Goal: Browse casually: Explore the website without a specific task or goal

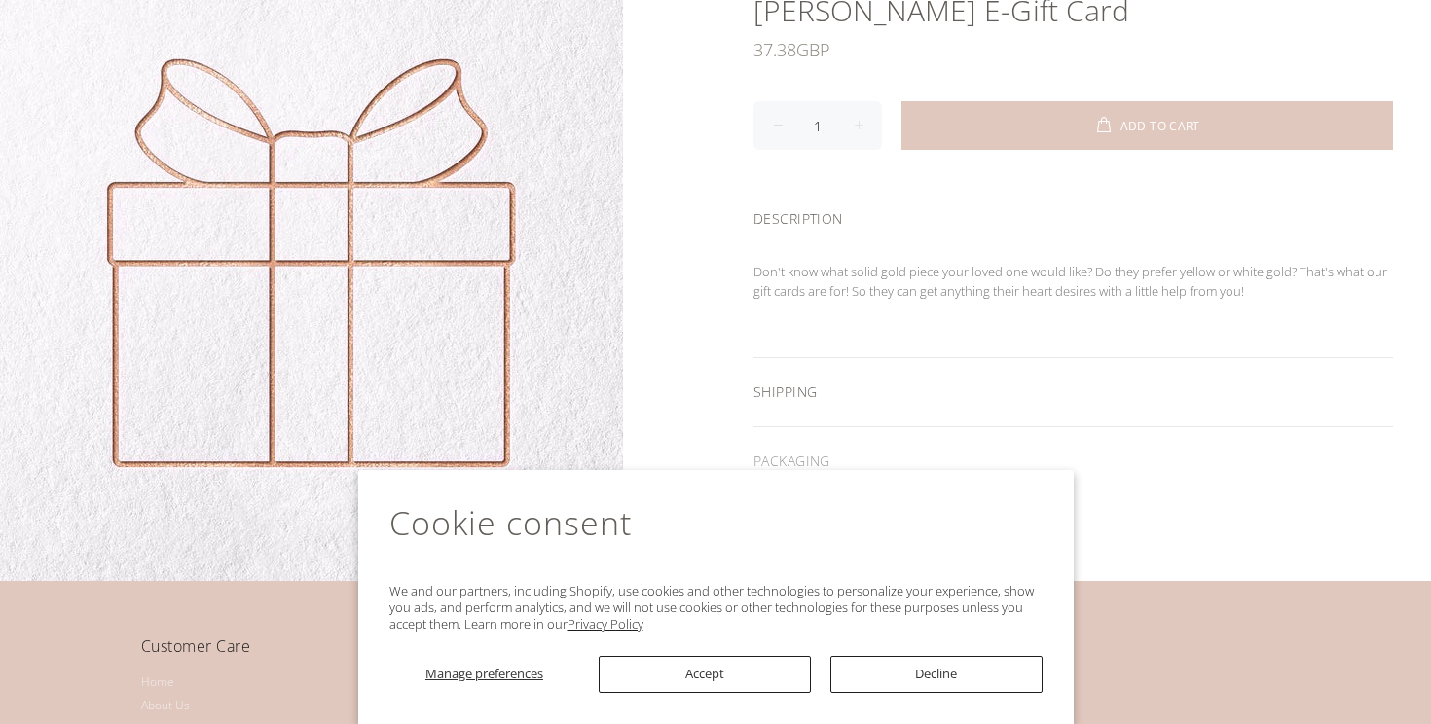
scroll to position [83, 0]
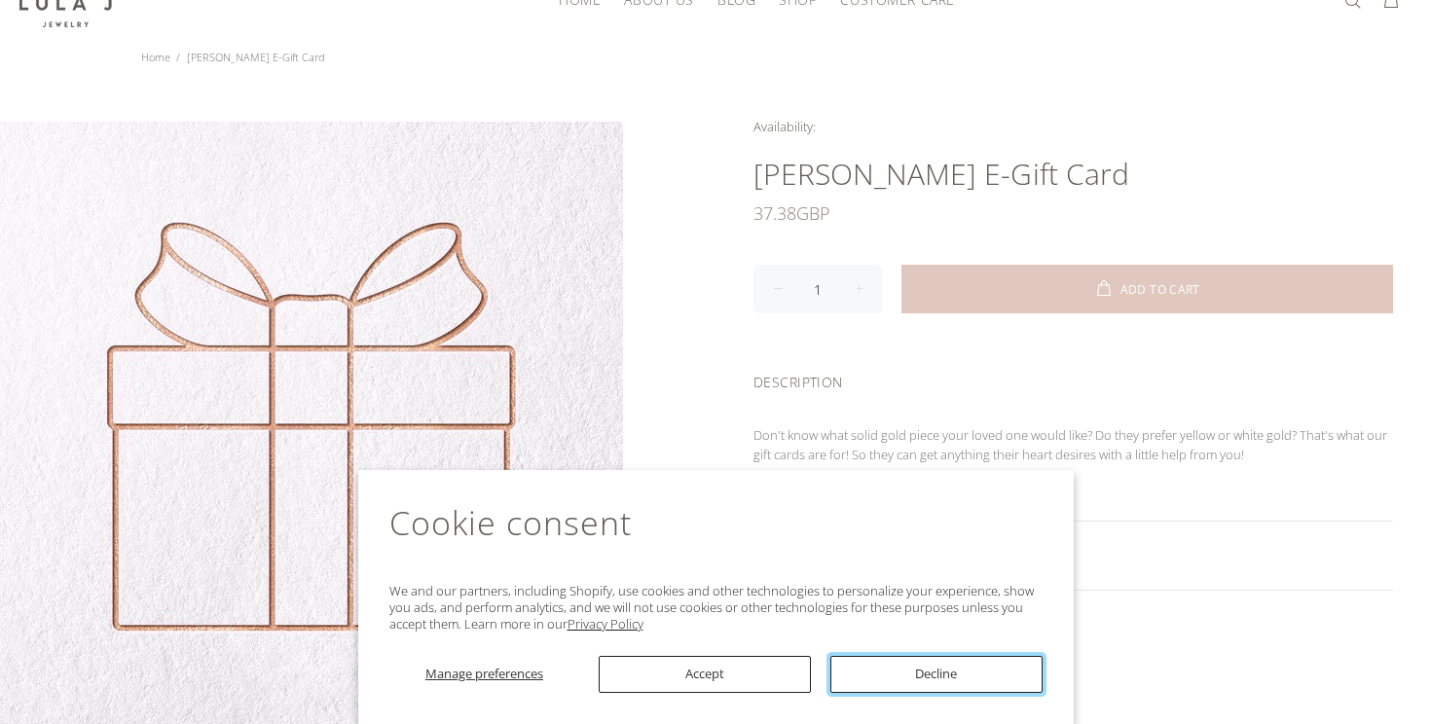
click at [939, 680] on button "Decline" at bounding box center [937, 674] width 212 height 37
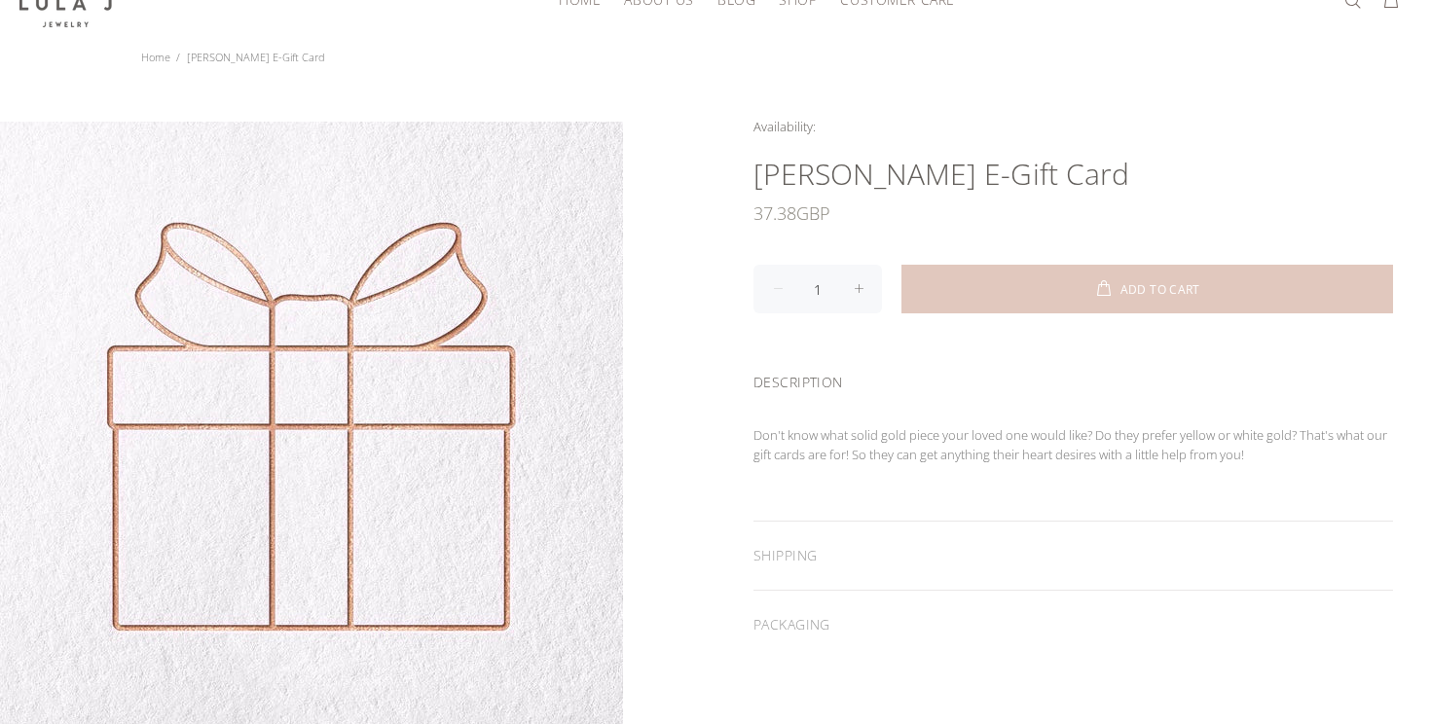
click at [859, 284] on span at bounding box center [859, 289] width 48 height 49
click at [765, 283] on span at bounding box center [778, 289] width 48 height 49
type input "1"
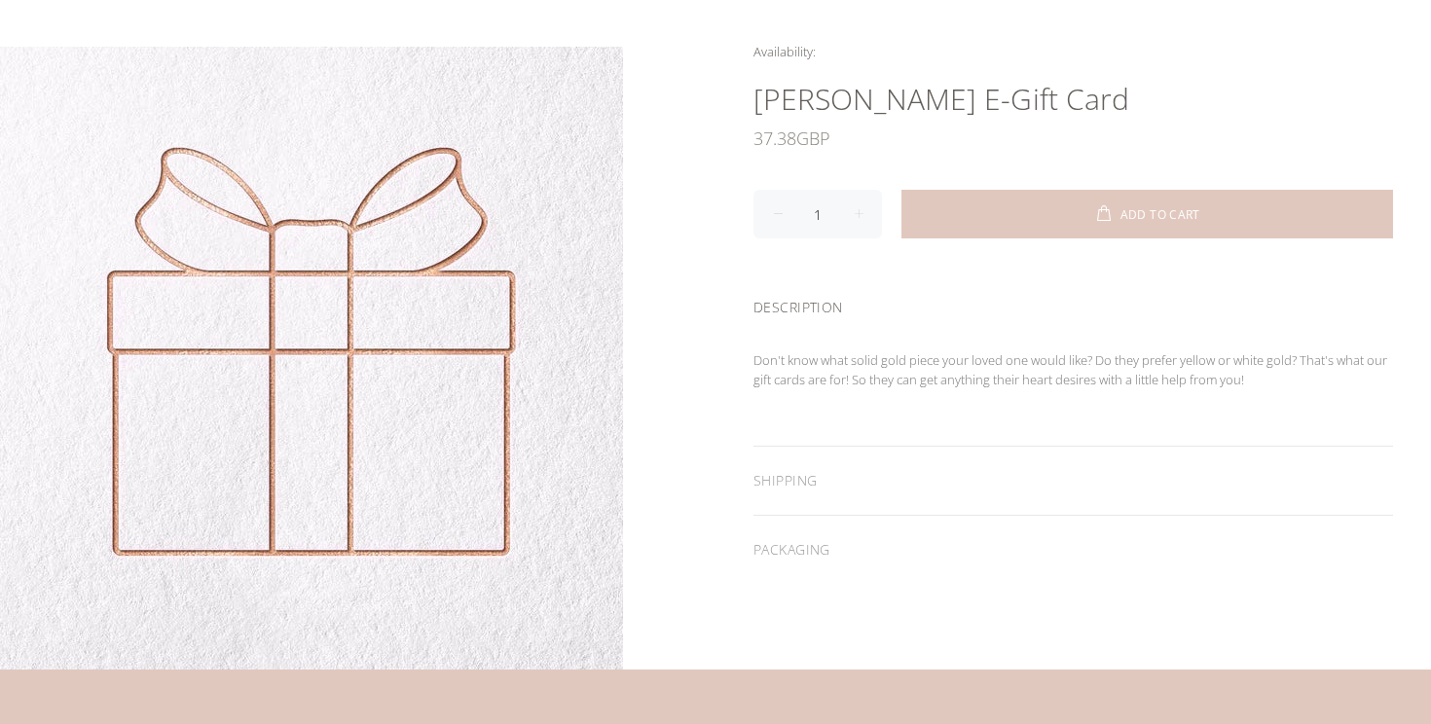
scroll to position [25, 0]
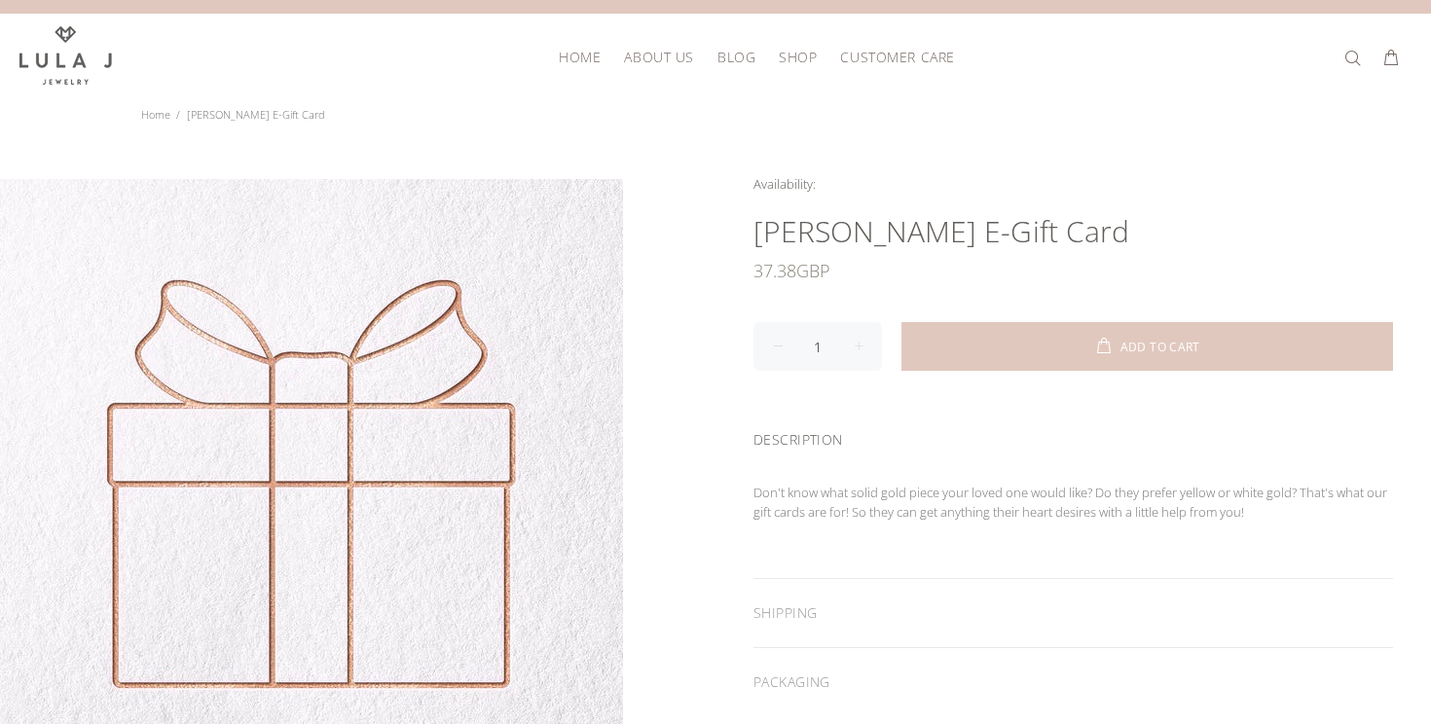
click at [824, 236] on h1 "Lula E-Gift Card" at bounding box center [1074, 231] width 640 height 39
click at [911, 266] on div "37.38 GBP" at bounding box center [1074, 270] width 640 height 39
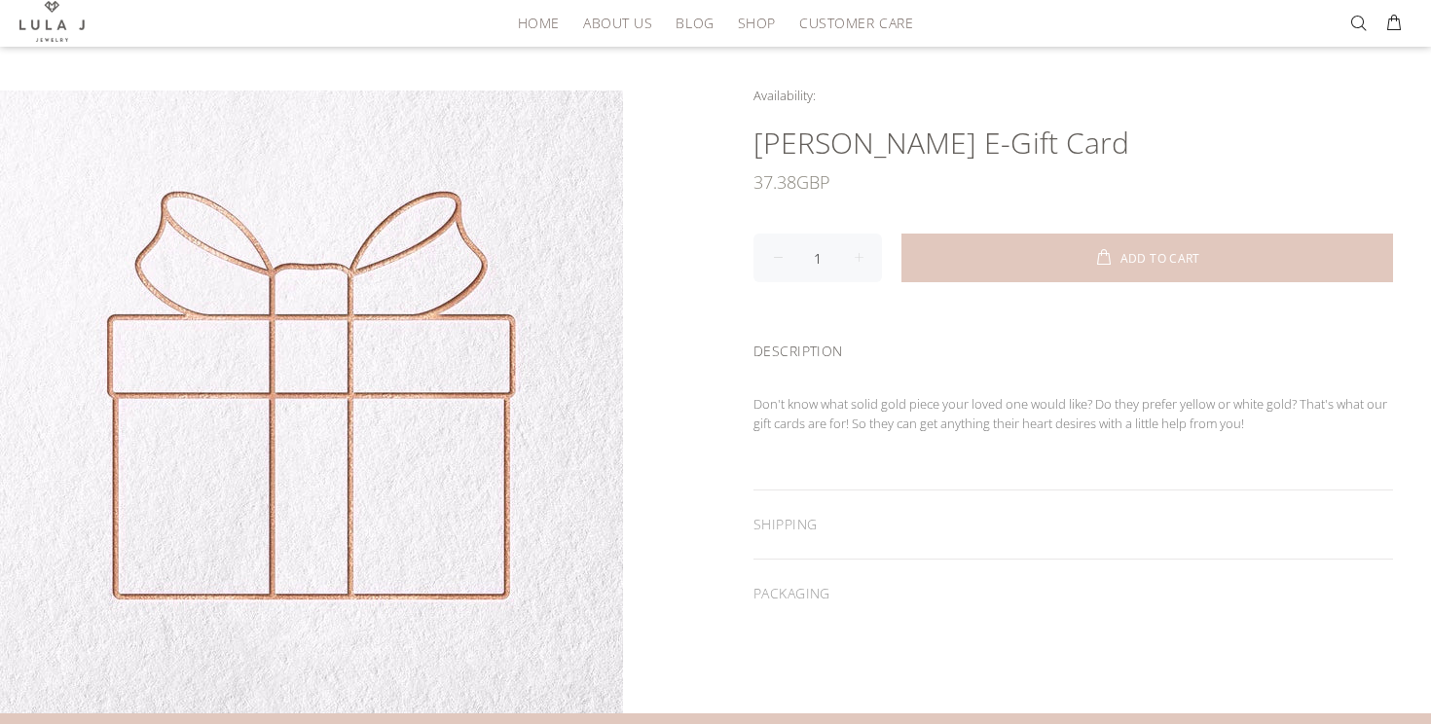
scroll to position [94, 0]
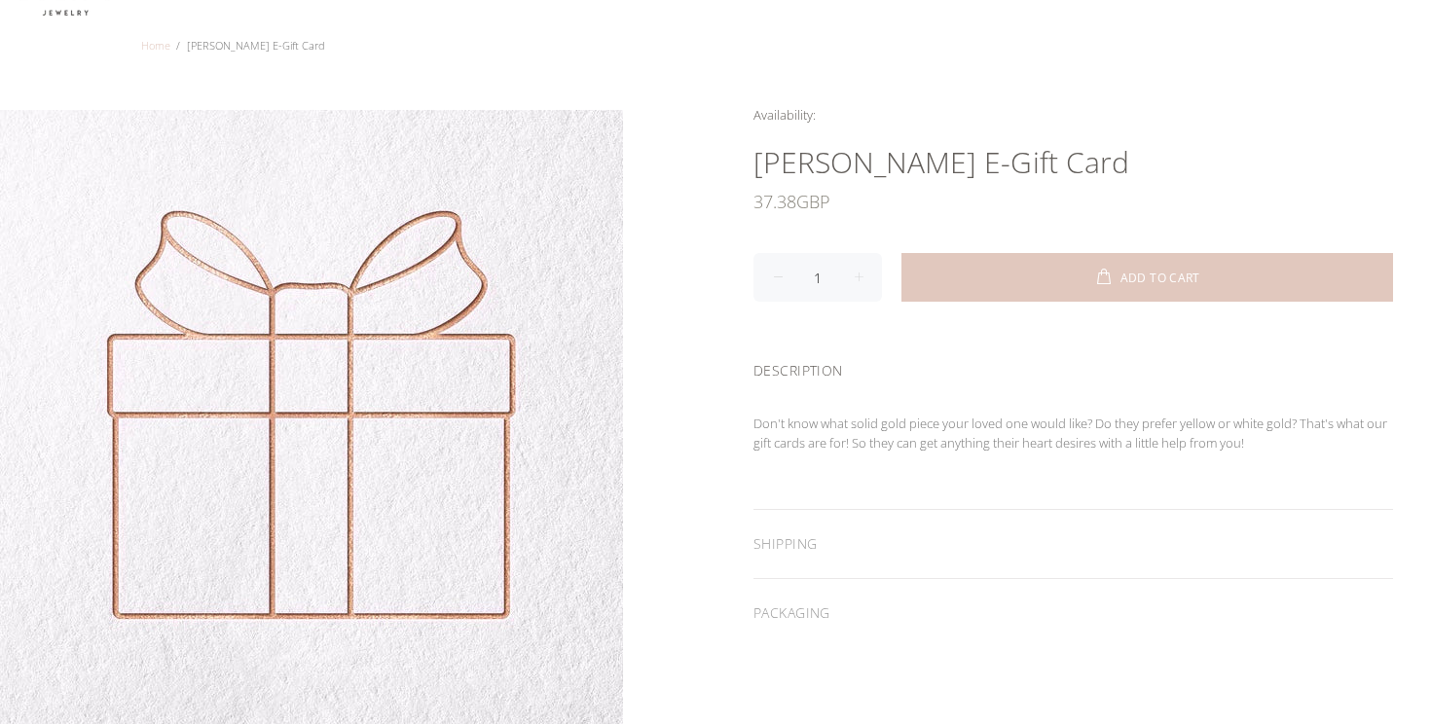
click at [155, 43] on link "Home" at bounding box center [155, 45] width 29 height 15
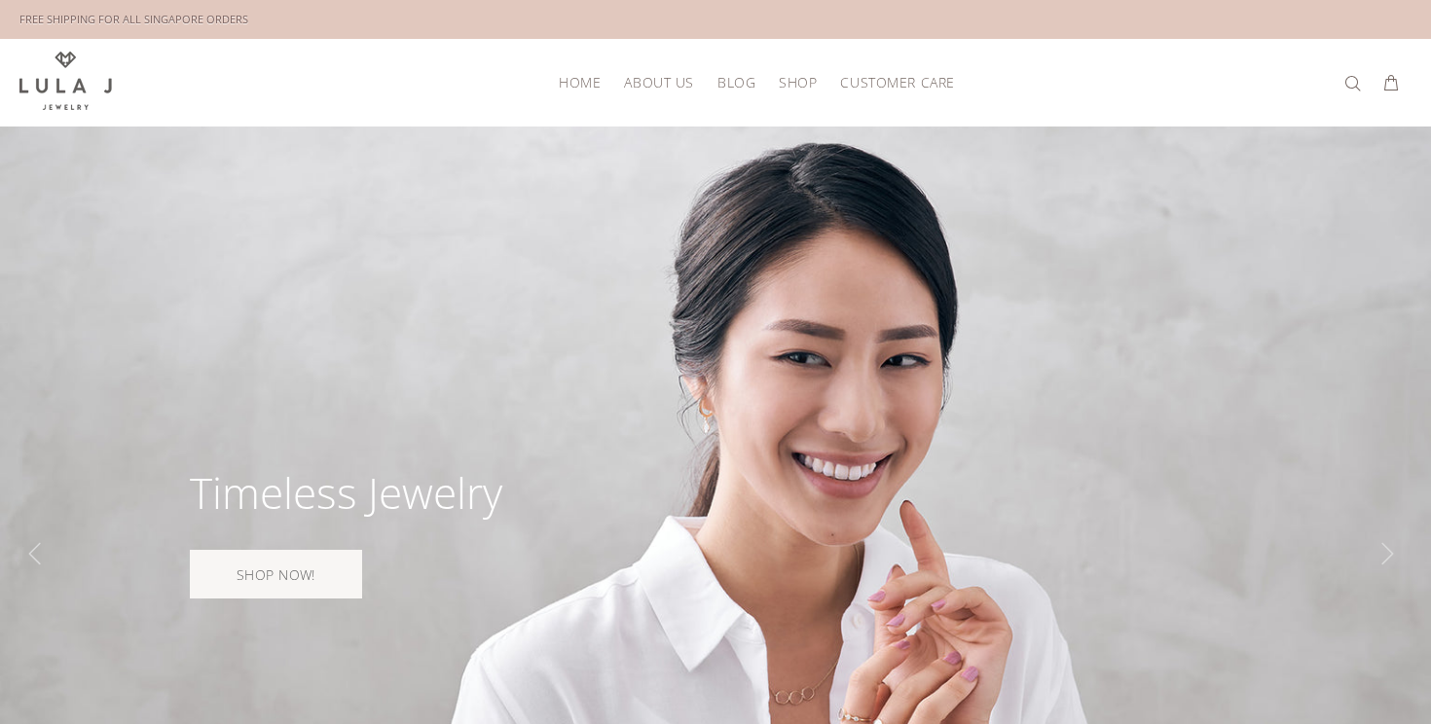
click at [579, 78] on span "HOME" at bounding box center [580, 82] width 42 height 15
click at [571, 80] on span "HOME" at bounding box center [580, 82] width 42 height 15
click at [655, 89] on span "About Us" at bounding box center [658, 82] width 69 height 15
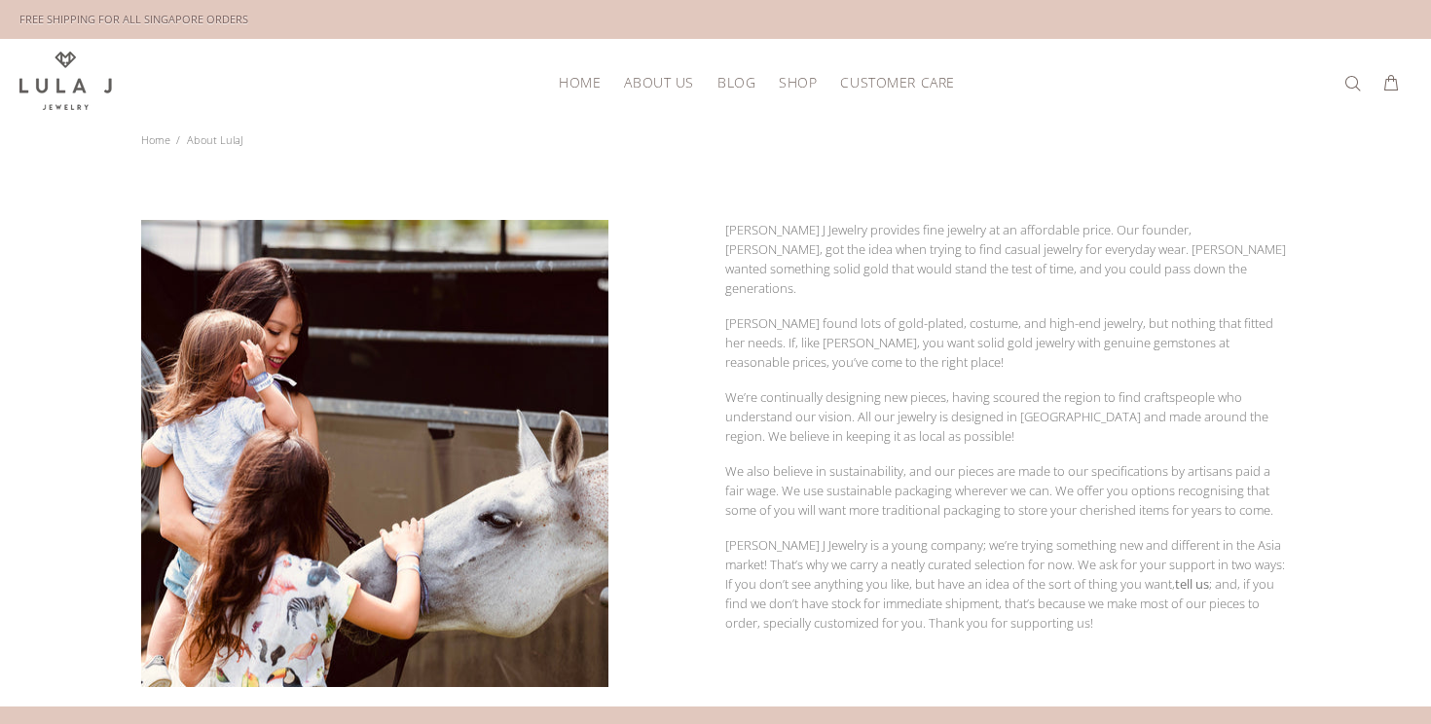
click at [727, 81] on span "Blog" at bounding box center [737, 82] width 38 height 15
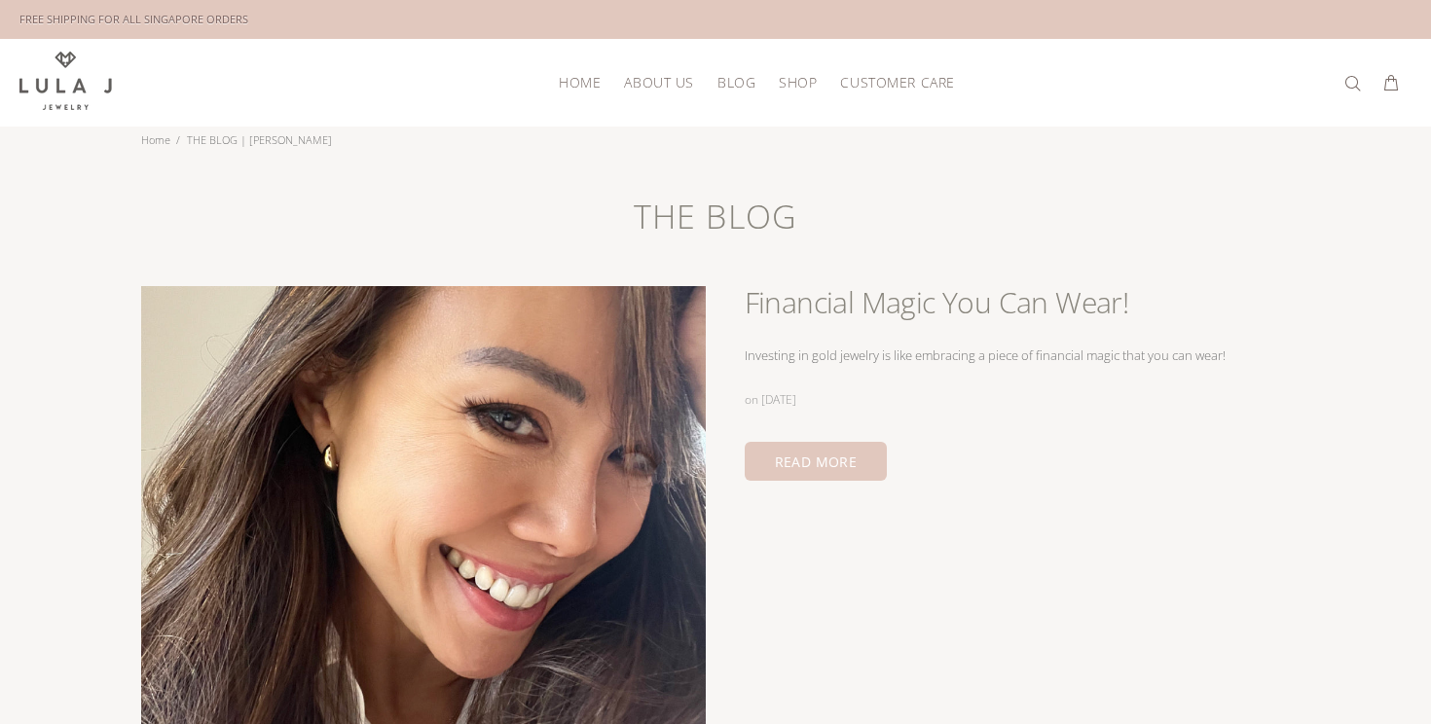
click at [794, 82] on span "Shop" at bounding box center [798, 82] width 38 height 15
